Goal: Check status

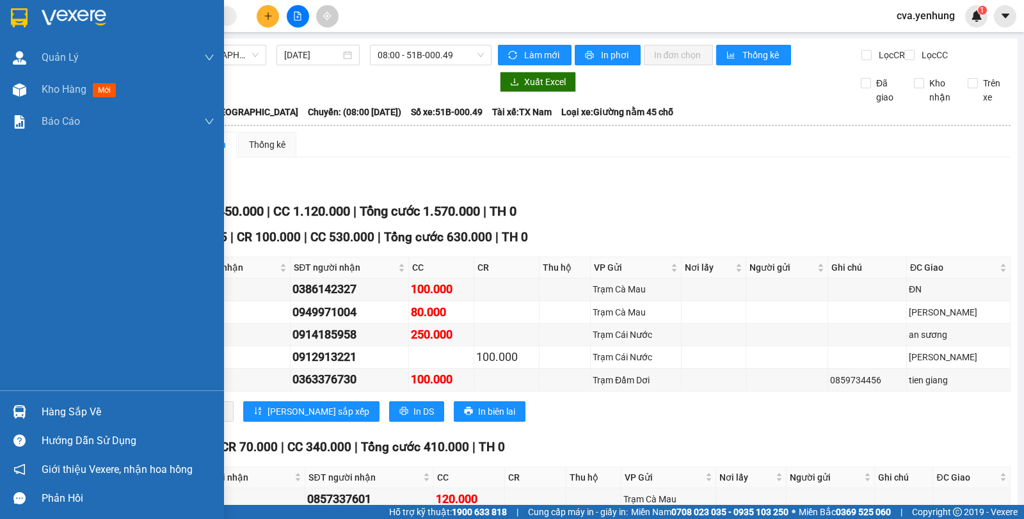
drag, startPoint x: 23, startPoint y: 410, endPoint x: 30, endPoint y: 412, distance: 7.3
click at [23, 412] on img at bounding box center [19, 411] width 13 height 13
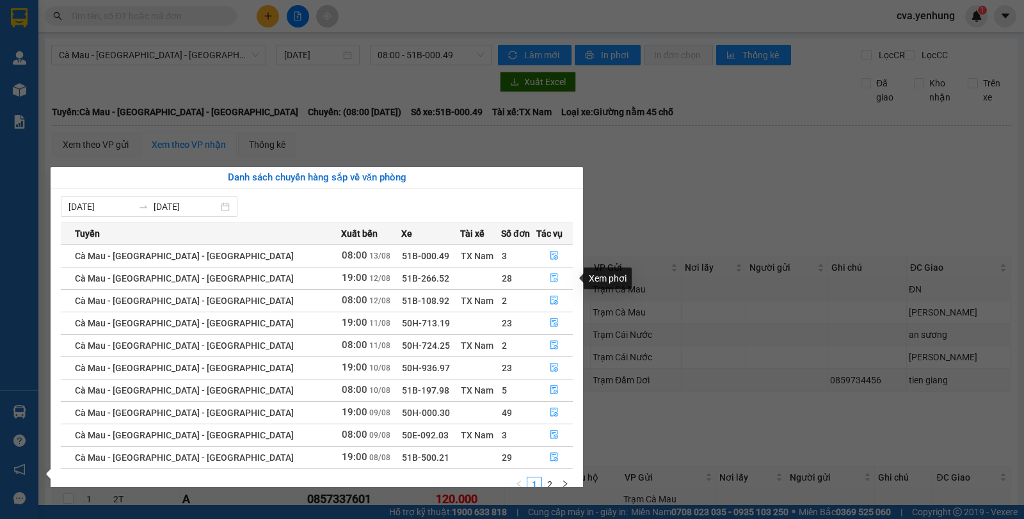
click at [550, 275] on icon "file-done" at bounding box center [554, 277] width 9 height 9
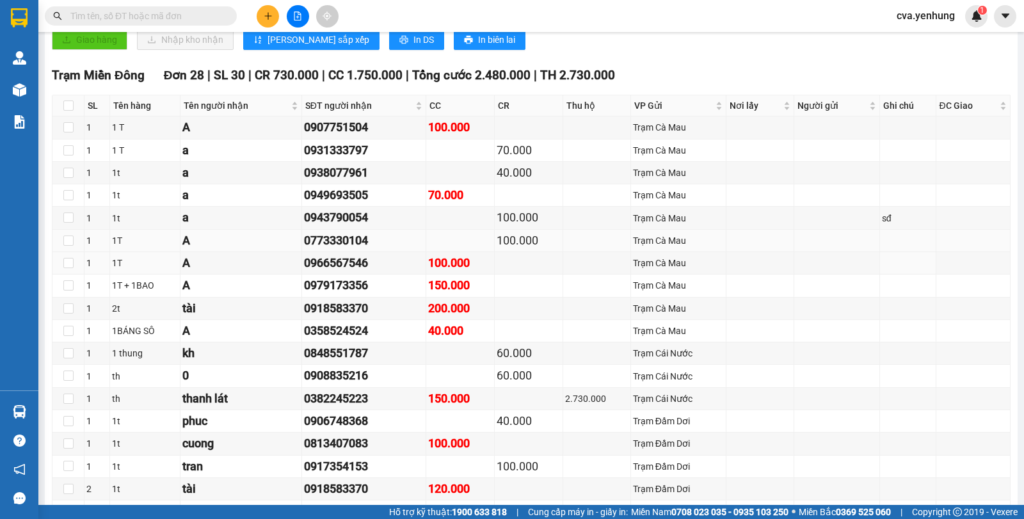
scroll to position [600, 0]
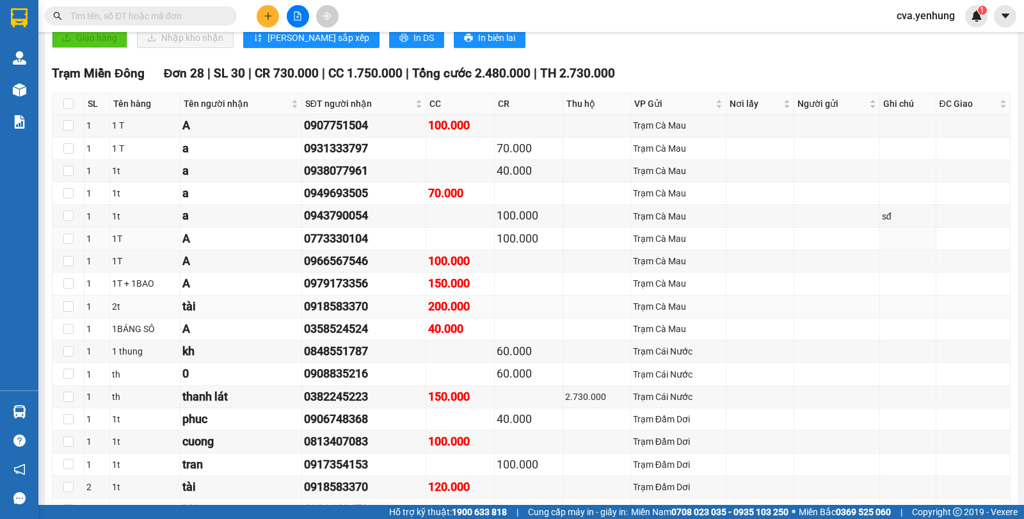
drag, startPoint x: 494, startPoint y: 255, endPoint x: 598, endPoint y: 309, distance: 118.2
click at [598, 309] on td at bounding box center [597, 307] width 68 height 22
click at [478, 197] on div "70.000" at bounding box center [460, 193] width 64 height 18
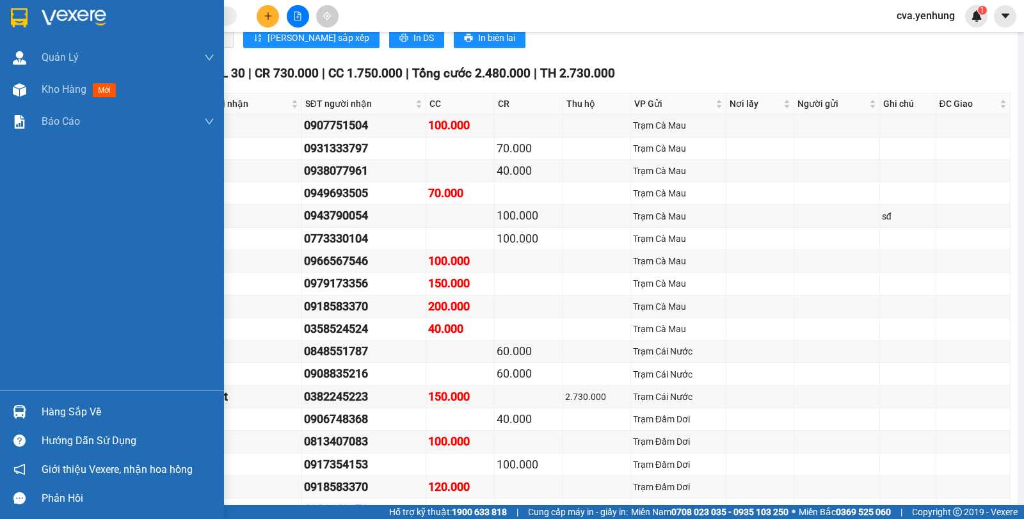
click at [25, 407] on img at bounding box center [19, 411] width 13 height 13
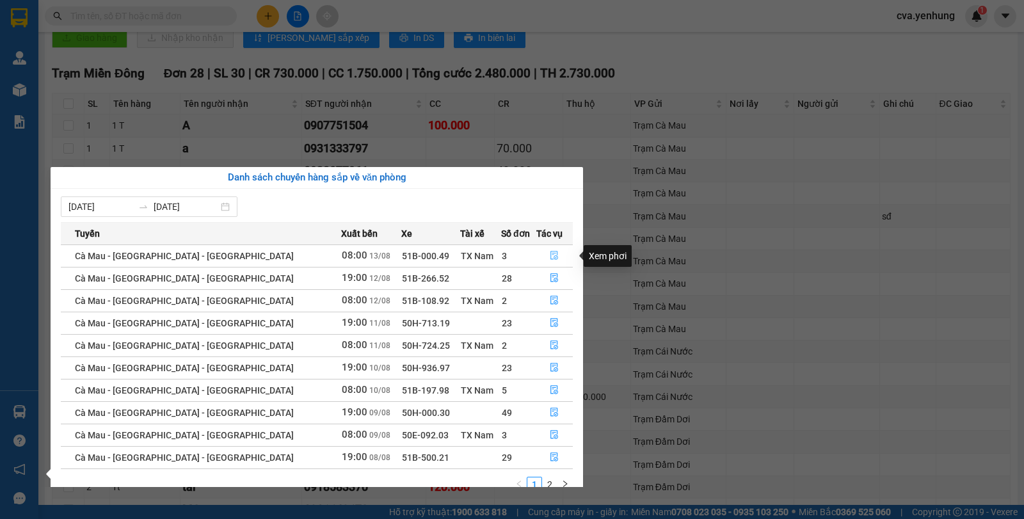
click at [551, 256] on icon "file-done" at bounding box center [555, 256] width 8 height 9
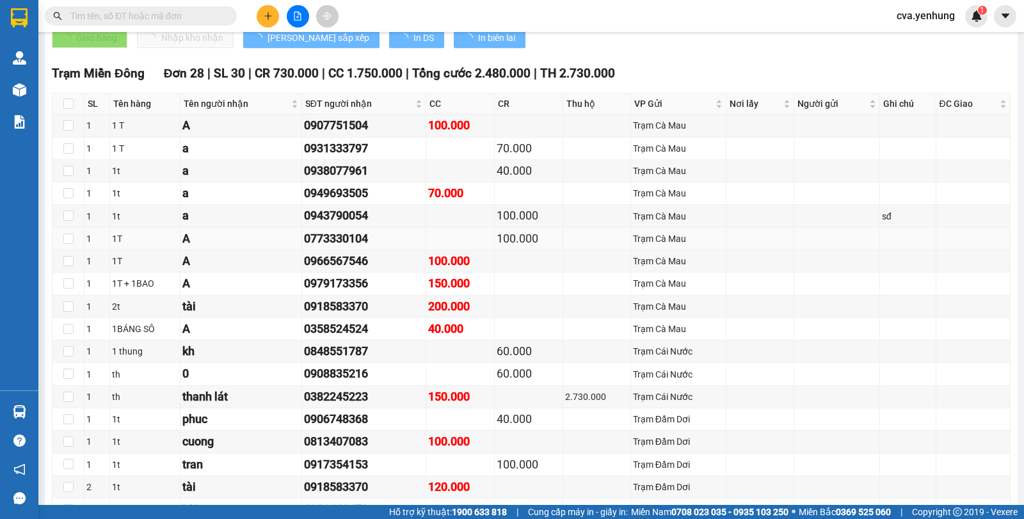
type input "[DATE]"
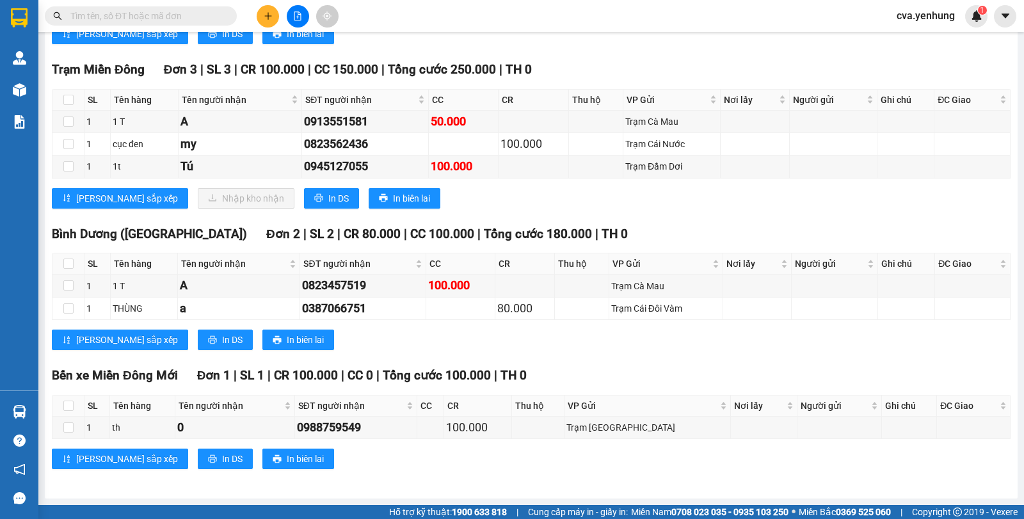
scroll to position [598, 0]
